Goal: Information Seeking & Learning: Learn about a topic

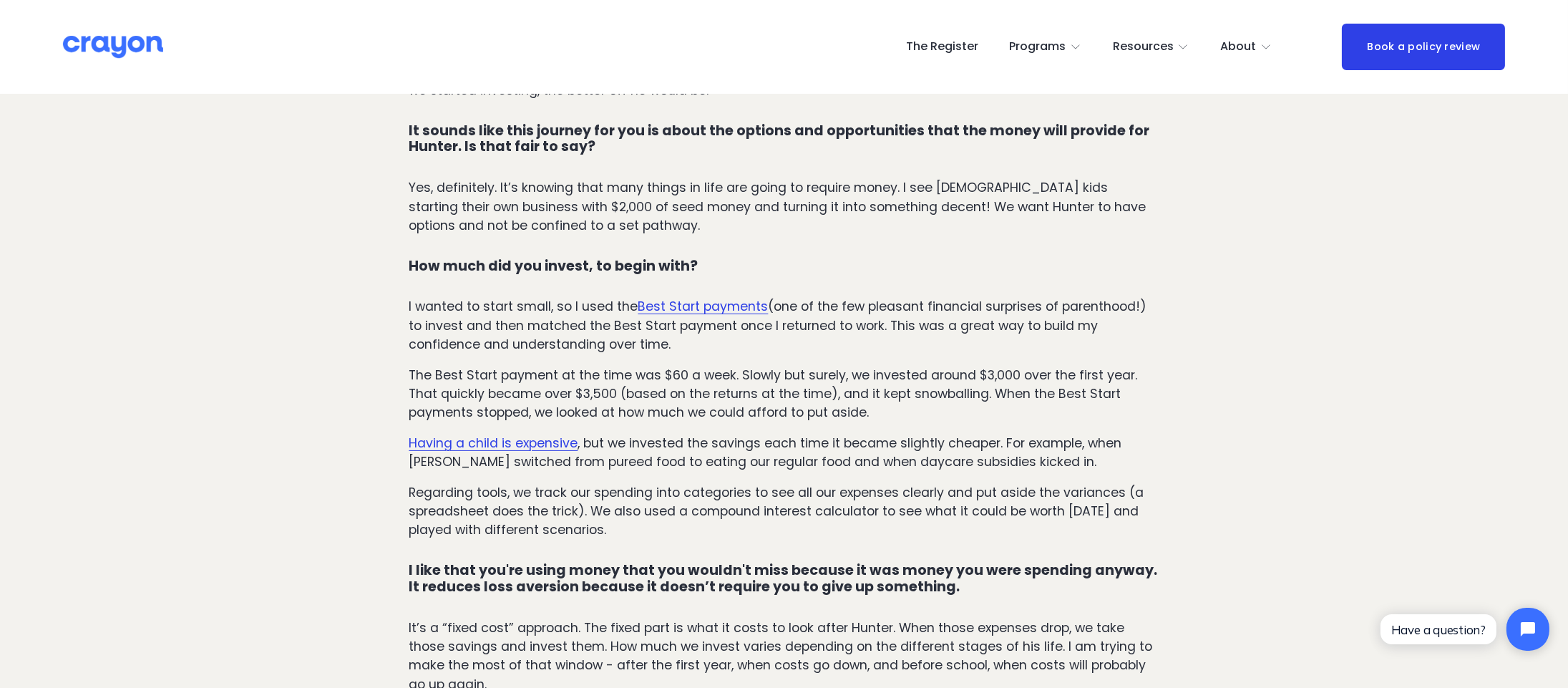
scroll to position [936, 0]
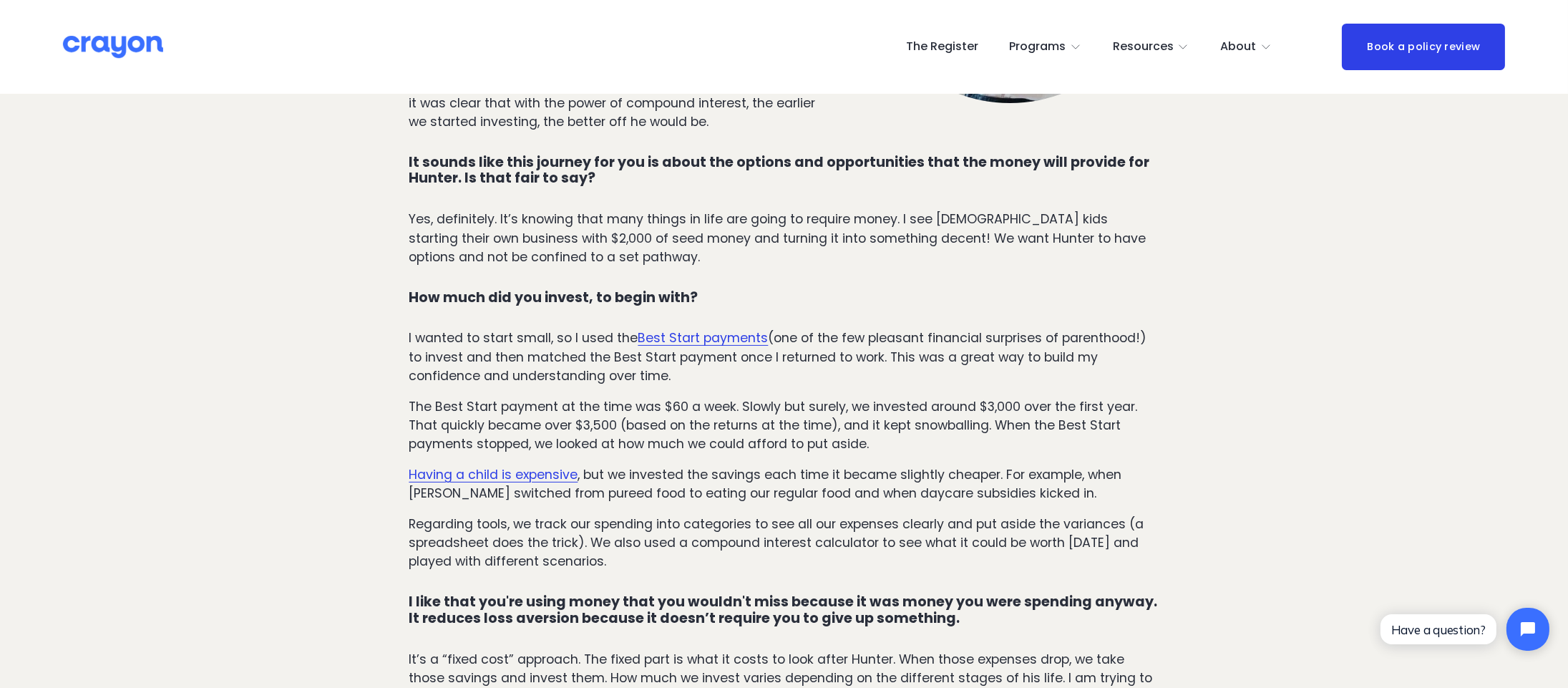
click at [790, 533] on p "Regarding tools, we track our spending into categories to see all our expenses …" at bounding box center [784, 543] width 750 height 57
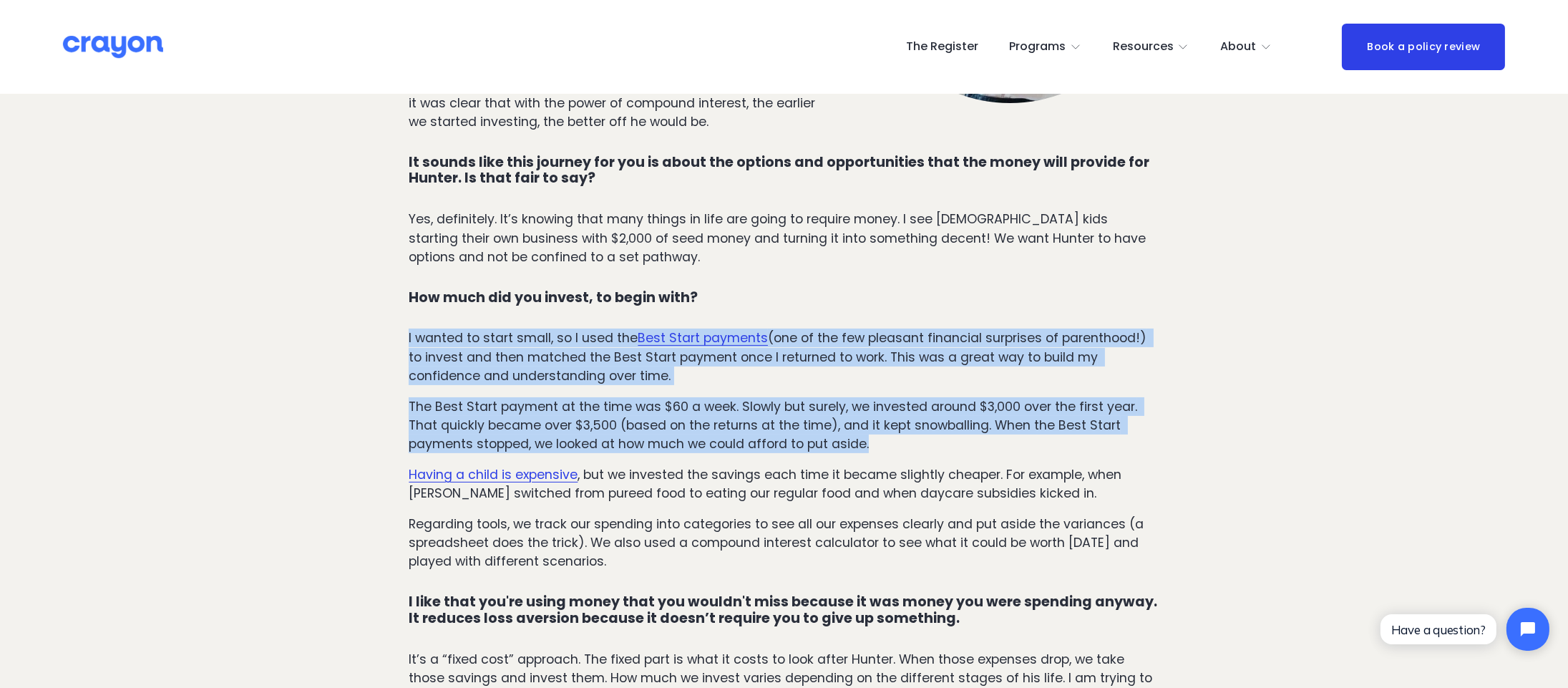
drag, startPoint x: 394, startPoint y: 316, endPoint x: 931, endPoint y: 426, distance: 548.2
copy div "I wanted to start small, so I used the Best Start payments (one of the few plea…"
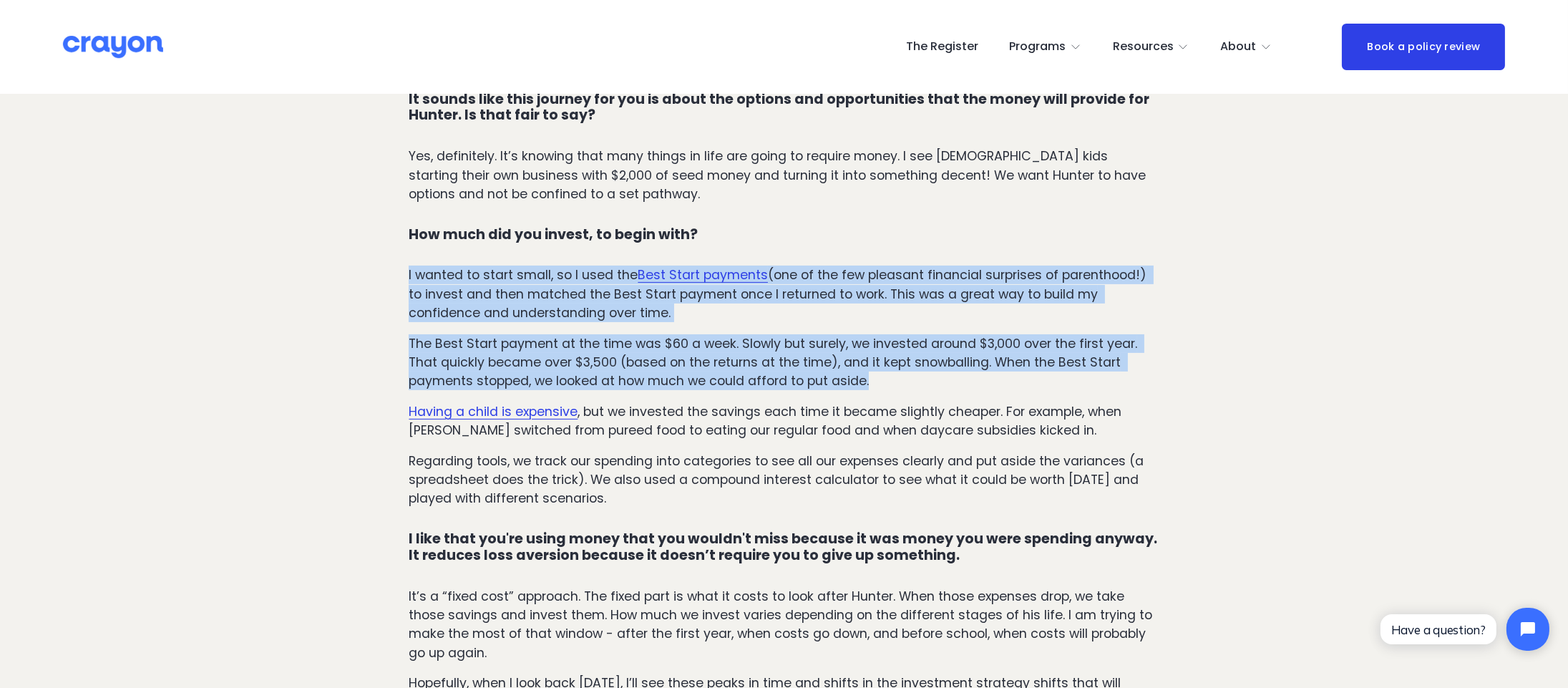
scroll to position [1000, 0]
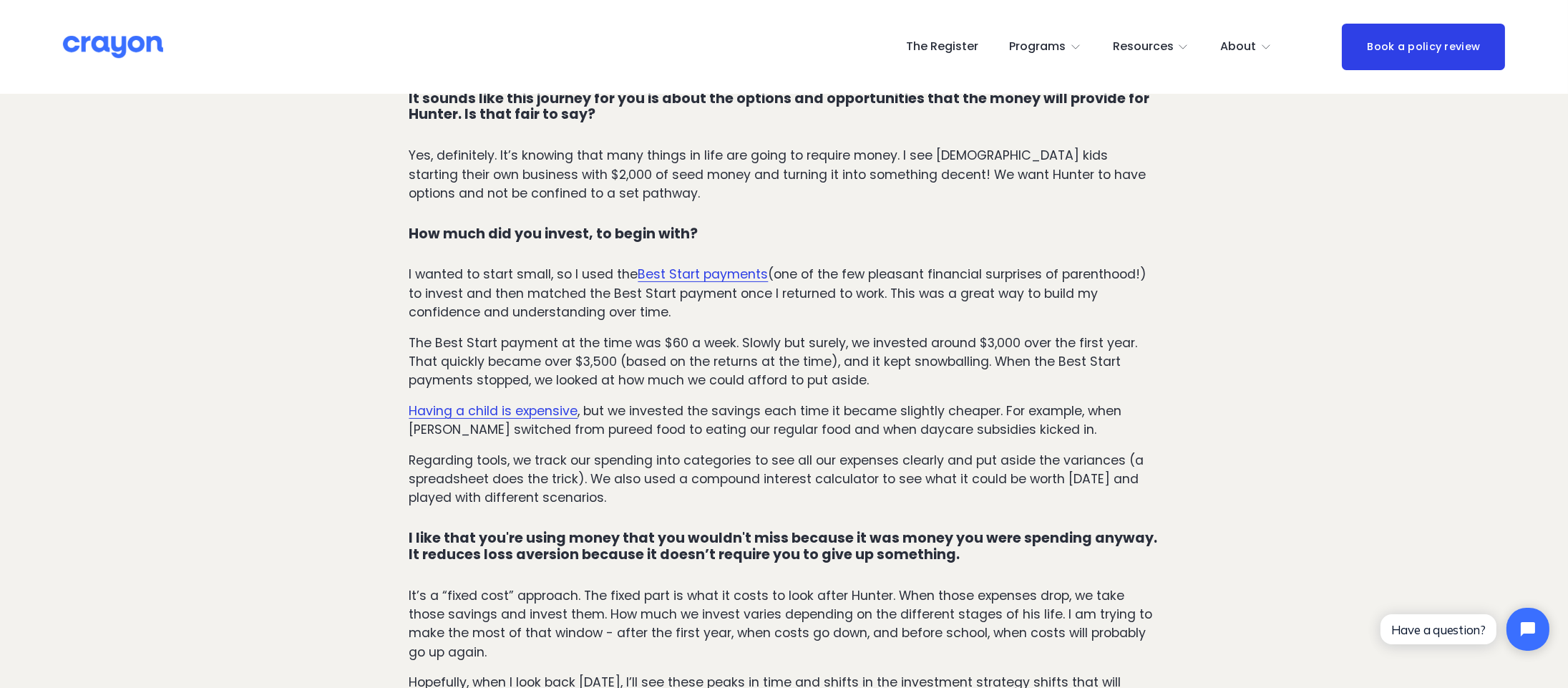
click at [765, 402] on p "Having a child is expensive , but we invested the savings each time it became s…" at bounding box center [784, 421] width 750 height 38
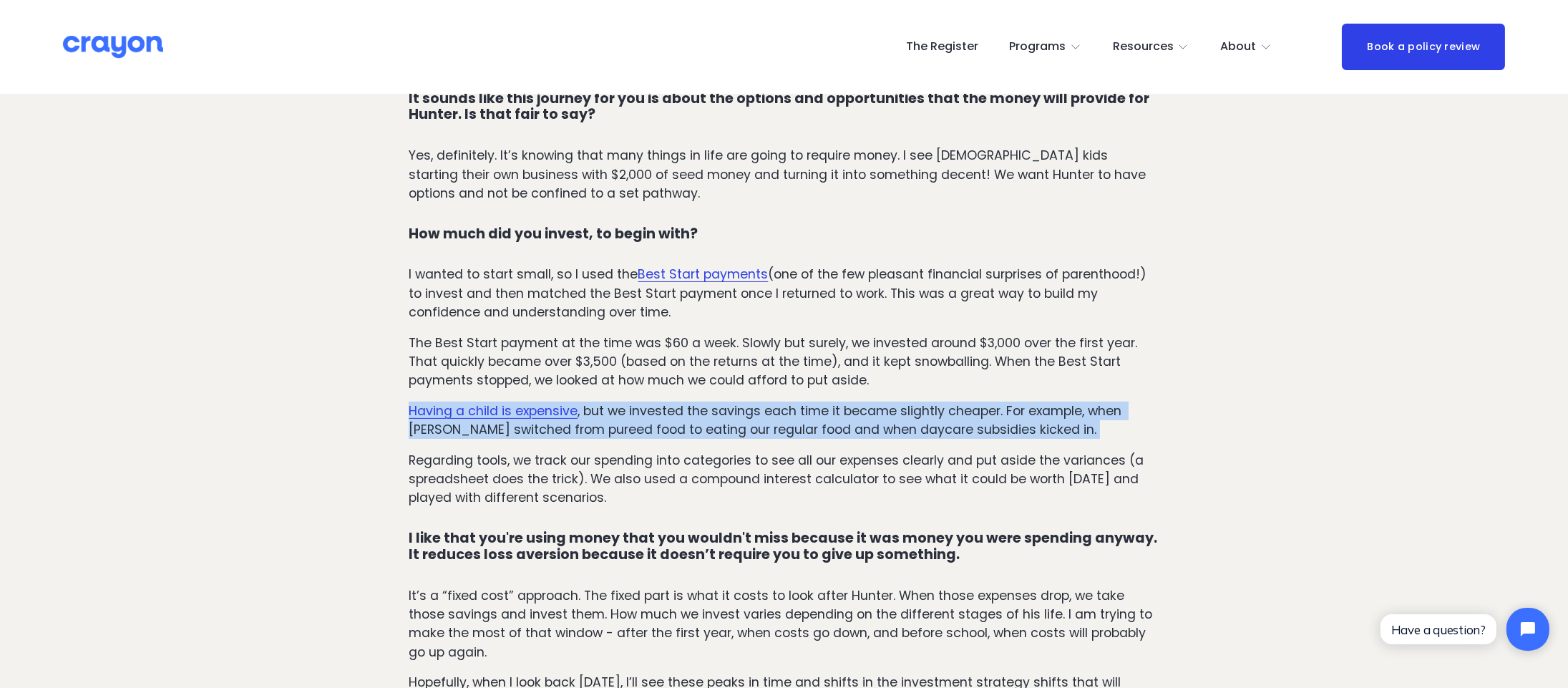
click at [765, 402] on p "Having a child is expensive , but we invested the savings each time it became s…" at bounding box center [784, 421] width 750 height 38
copy p "Having a child is expensive , but we invested the savings each time it became s…"
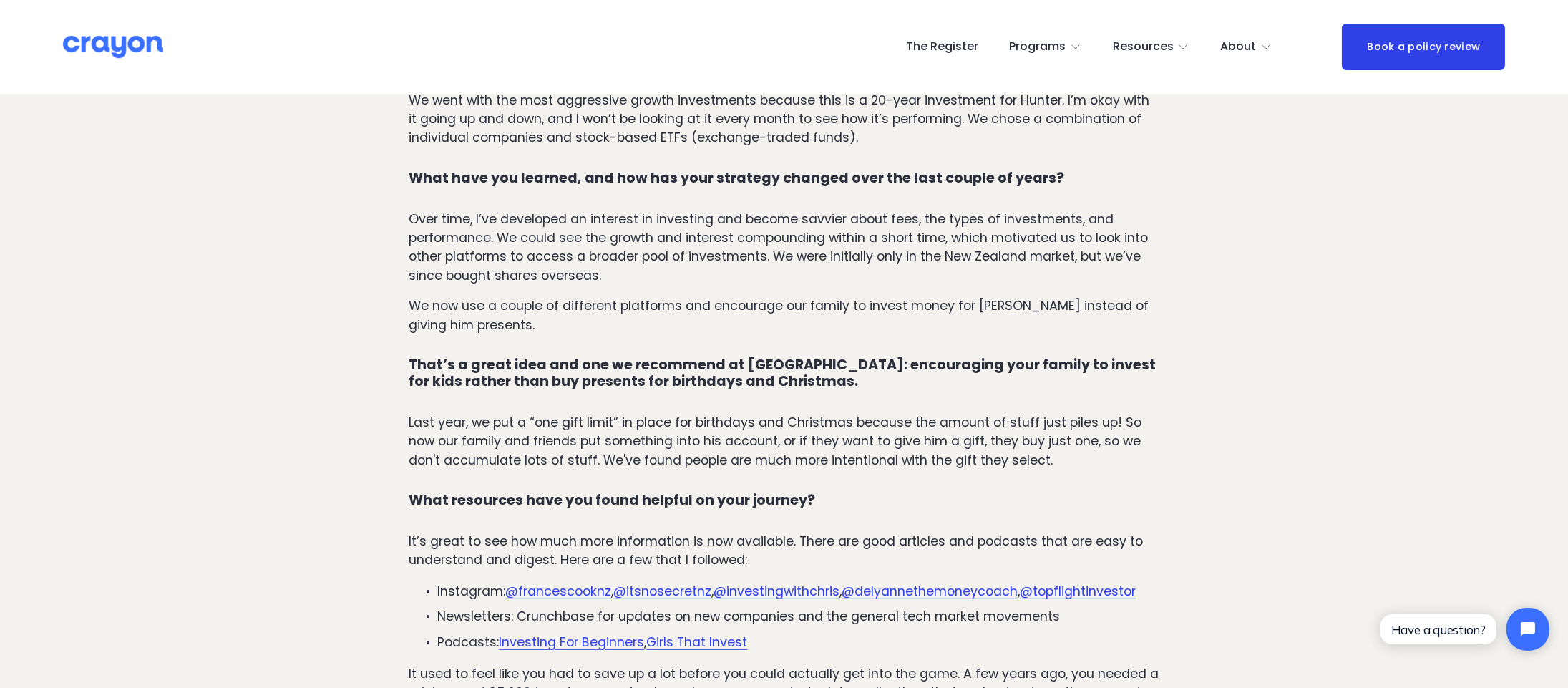
scroll to position [1762, 0]
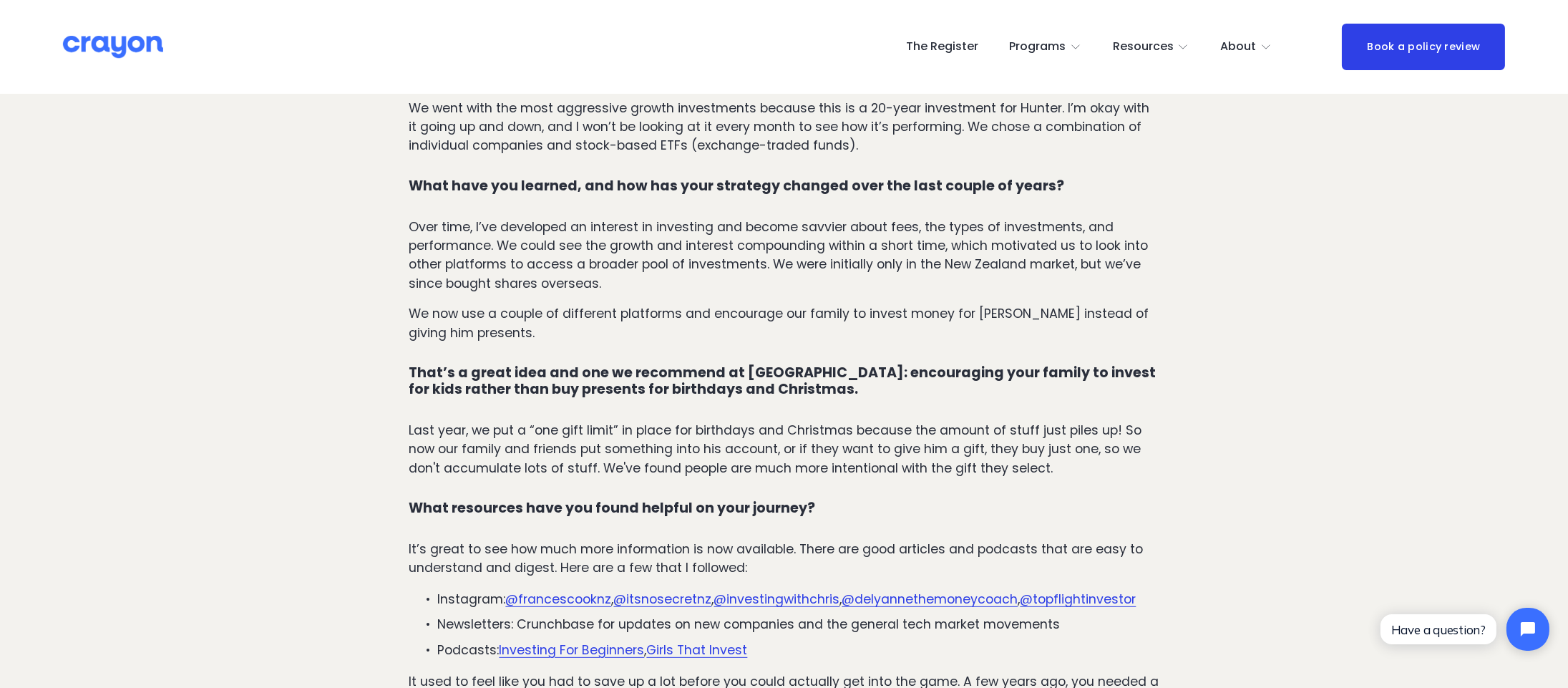
click at [640, 426] on p "Last year, we put a “one gift limit” in place for birthdays and Christmas becau…" at bounding box center [784, 449] width 750 height 57
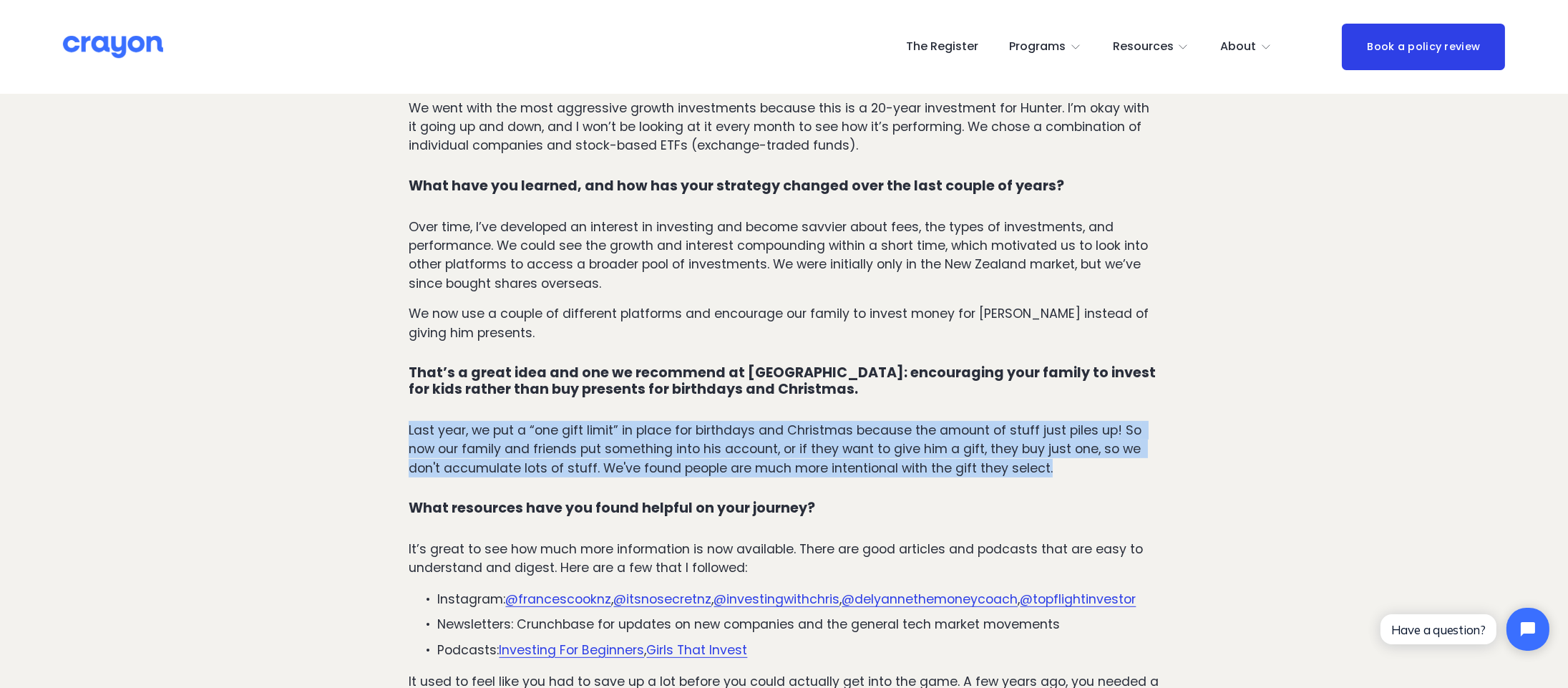
click at [640, 426] on p "Last year, we put a “one gift limit” in place for birthdays and Christmas becau…" at bounding box center [784, 449] width 750 height 57
copy p "Last year, we put a “one gift limit” in place for birthdays and Christmas becau…"
